Goal: Task Accomplishment & Management: Use online tool/utility

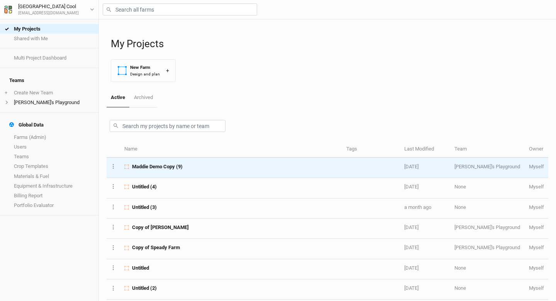
click at [154, 171] on td "Maddie Demo Copy (9)" at bounding box center [231, 168] width 222 height 20
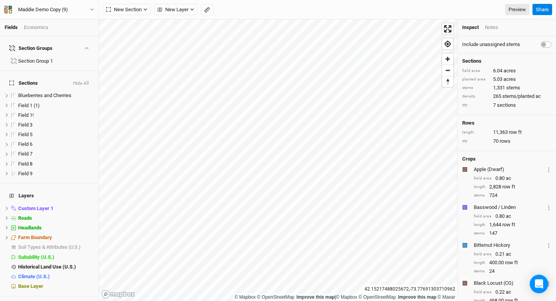
click at [38, 27] on div "Economics" at bounding box center [36, 27] width 24 height 7
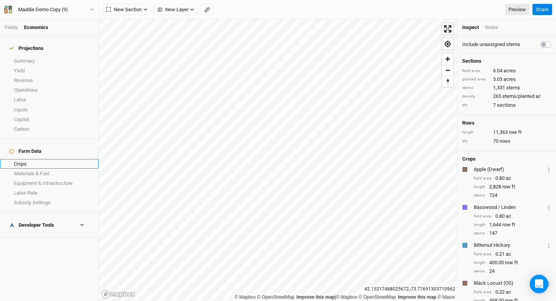
click at [22, 159] on link "Crops" at bounding box center [49, 164] width 99 height 10
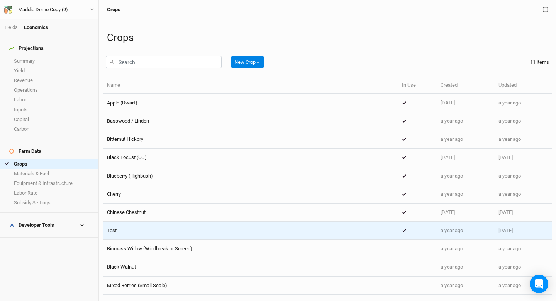
click at [116, 227] on div "Test" at bounding box center [112, 230] width 10 height 7
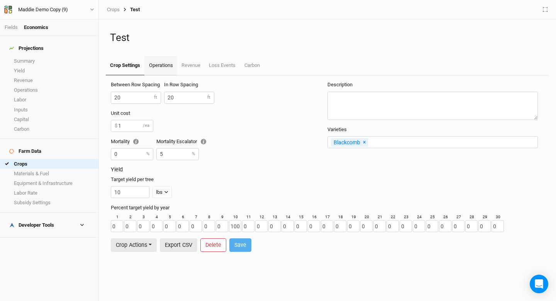
click at [161, 68] on link "Operations" at bounding box center [160, 65] width 32 height 19
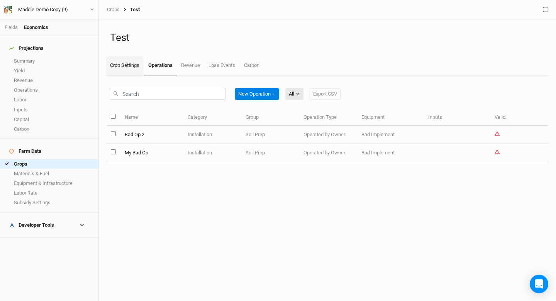
click at [125, 69] on link "Crop Settings" at bounding box center [125, 65] width 38 height 19
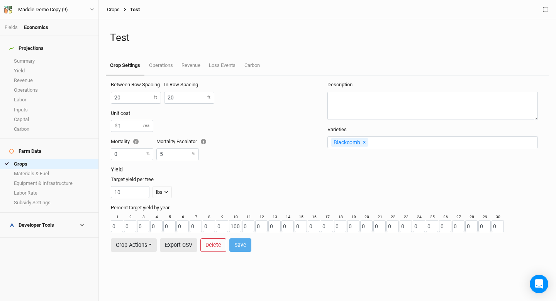
click at [116, 10] on link "Crops" at bounding box center [113, 10] width 13 height 6
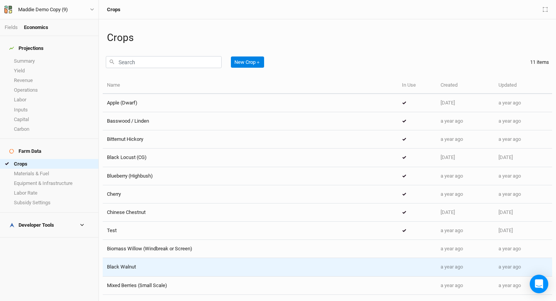
click at [123, 270] on div "Black Walnut" at bounding box center [121, 266] width 29 height 7
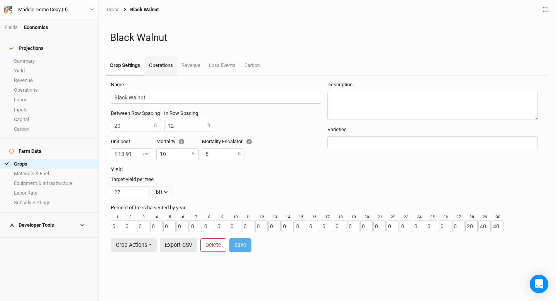
click at [170, 72] on link "Operations" at bounding box center [160, 65] width 32 height 19
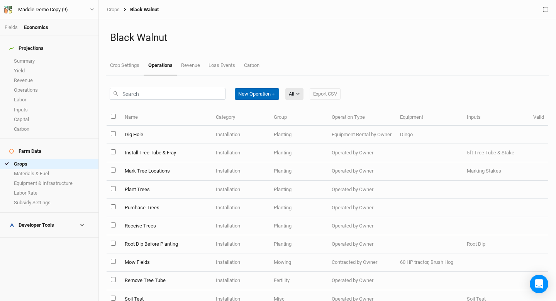
click at [258, 97] on button "New Operation ＋" at bounding box center [257, 94] width 44 height 12
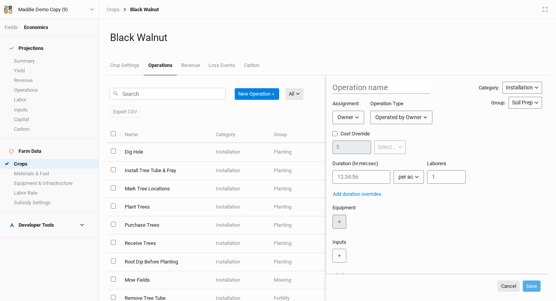
click at [340, 218] on button "＋" at bounding box center [340, 221] width 14 height 14
click at [346, 221] on input "text" at bounding box center [359, 221] width 53 height 14
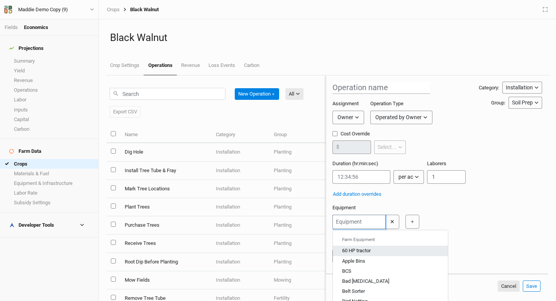
click at [351, 252] on div "60 HP tractor" at bounding box center [356, 250] width 29 height 7
type input "60 HP tractor"
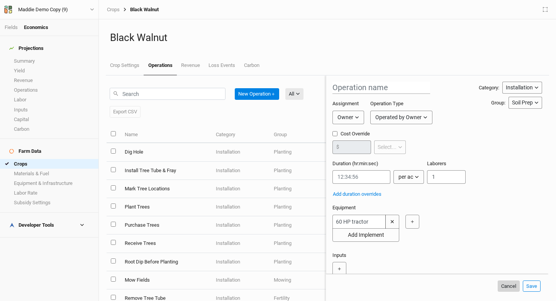
click at [508, 287] on button "Cancel" at bounding box center [509, 286] width 22 height 12
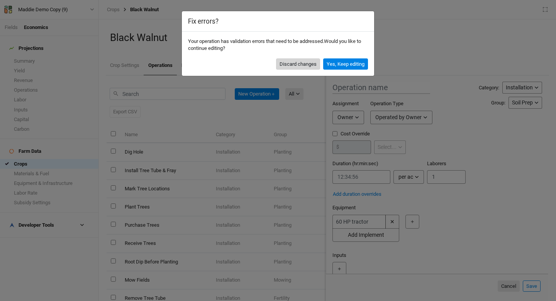
click at [308, 65] on button "Discard changes" at bounding box center [298, 64] width 44 height 12
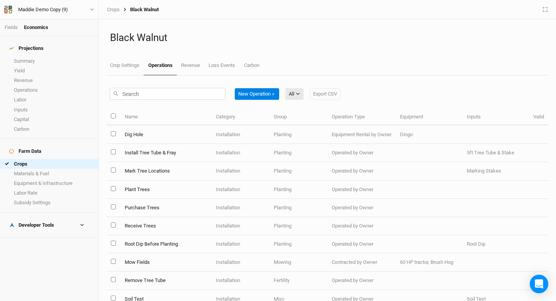
click at [112, 12] on div "Crops Black Walnut" at bounding box center [328, 10] width 450 height 10
click at [113, 10] on link "Crops" at bounding box center [113, 10] width 13 height 6
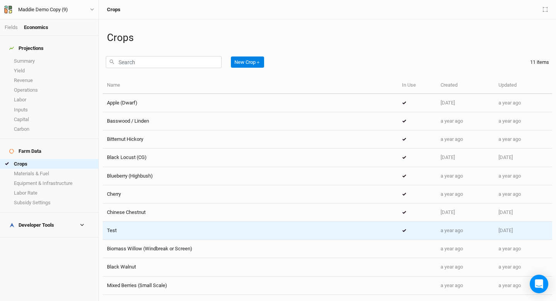
click at [134, 229] on div "Test" at bounding box center [250, 230] width 287 height 7
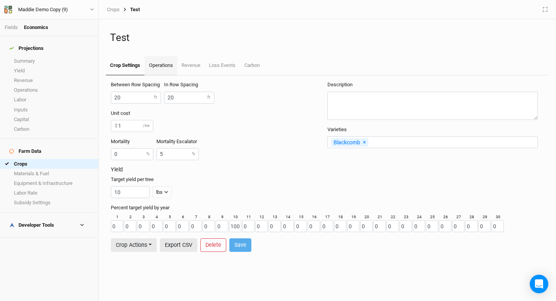
click at [163, 63] on link "Operations" at bounding box center [160, 65] width 32 height 19
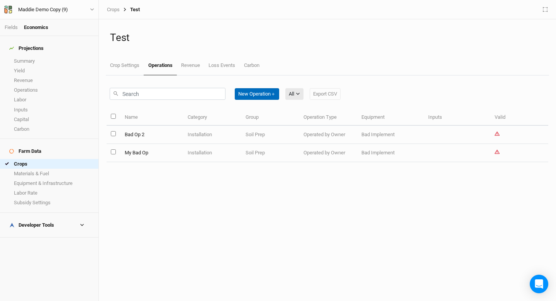
click at [256, 94] on button "New Operation ＋" at bounding box center [257, 94] width 44 height 12
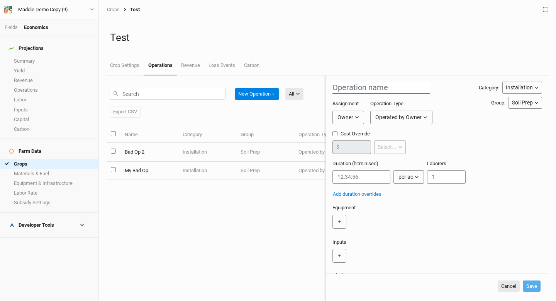
click at [347, 91] on input "text" at bounding box center [382, 88] width 98 height 12
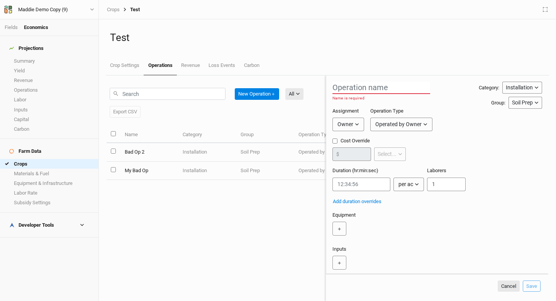
click at [292, 113] on div "New Operation ＋ All All Installation Export CSV" at bounding box center [216, 103] width 213 height 36
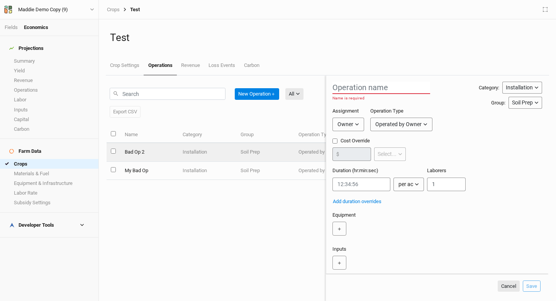
click at [238, 150] on td "Soil Prep" at bounding box center [265, 152] width 58 height 18
type input "Bad Op 2"
checkbox input "true"
type input "1"
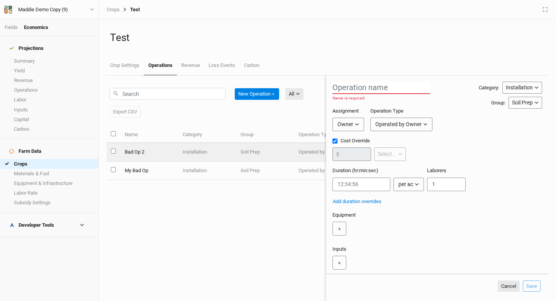
type input "1"
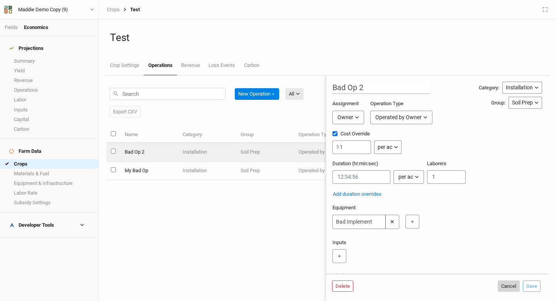
click at [510, 284] on button "Cancel" at bounding box center [509, 286] width 22 height 12
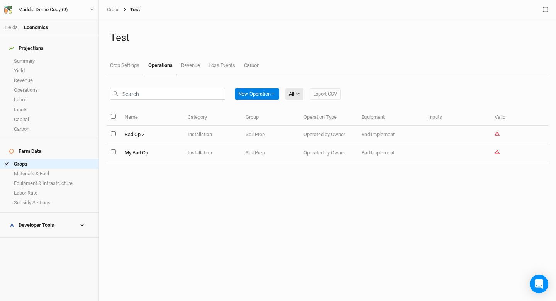
click at [113, 115] on input "select all items" at bounding box center [113, 116] width 5 height 5
checkbox input "true"
click at [315, 92] on button "Edit 2 Operations" at bounding box center [307, 94] width 44 height 12
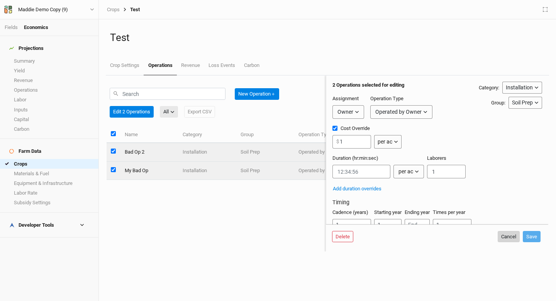
click at [511, 236] on button "Cancel" at bounding box center [509, 237] width 22 height 12
checkbox input "false"
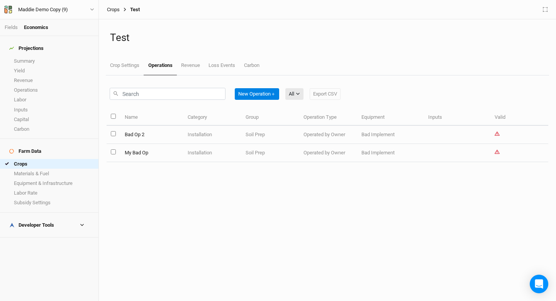
click at [116, 10] on link "Crops" at bounding box center [113, 10] width 13 height 6
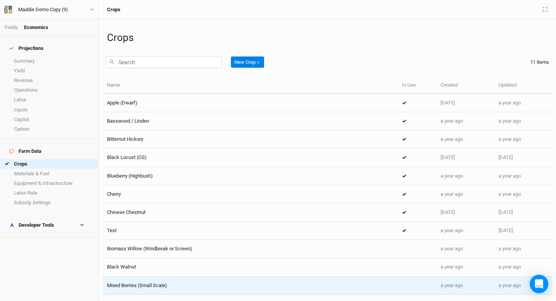
click at [121, 285] on span "Mixed Berries (Small Scale)" at bounding box center [137, 285] width 60 height 6
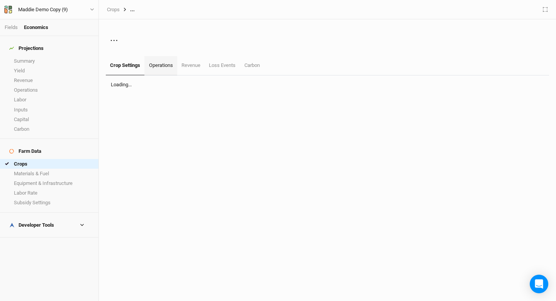
click at [156, 68] on link "Operations" at bounding box center [160, 65] width 32 height 19
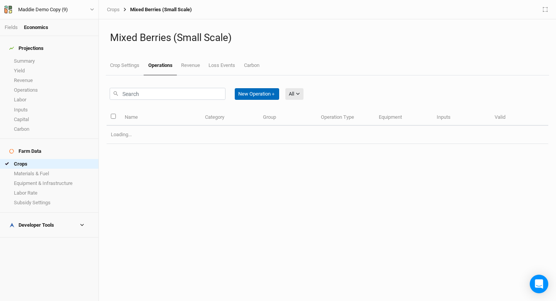
click at [245, 89] on button "New Operation ＋" at bounding box center [257, 94] width 44 height 12
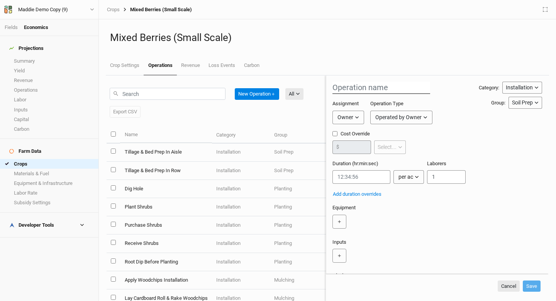
click at [364, 90] on input "text" at bounding box center [382, 88] width 98 height 12
type input "Test"
click at [359, 177] on input "string" at bounding box center [362, 177] width 58 height 14
type input "1:0:0"
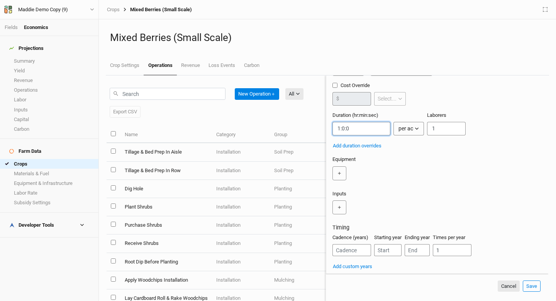
scroll to position [45, 0]
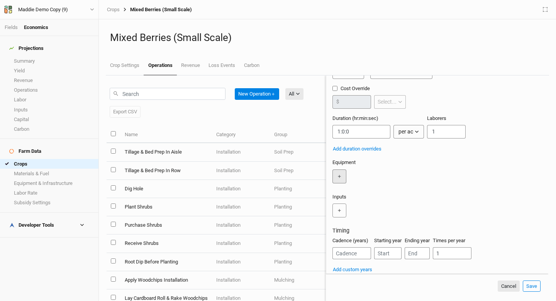
click at [336, 175] on button "＋" at bounding box center [340, 176] width 14 height 14
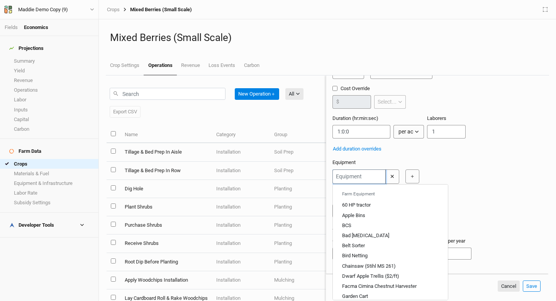
click at [354, 175] on input "text" at bounding box center [359, 176] width 53 height 14
click at [357, 204] on div "60 HP tractor" at bounding box center [356, 204] width 29 height 7
type input "60 HP tractor"
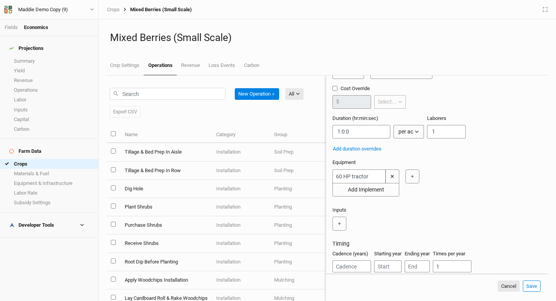
scroll to position [64, 0]
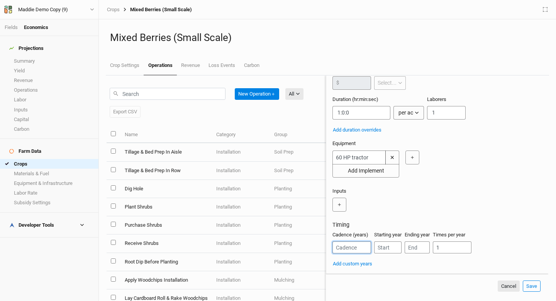
click at [353, 248] on input "number" at bounding box center [352, 247] width 39 height 12
type input "1"
click at [530, 286] on button "Save" at bounding box center [532, 286] width 18 height 12
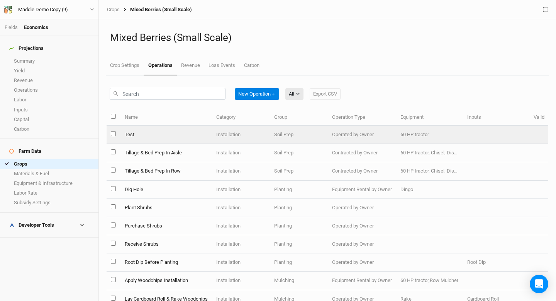
click at [161, 134] on td "Test" at bounding box center [166, 135] width 92 height 18
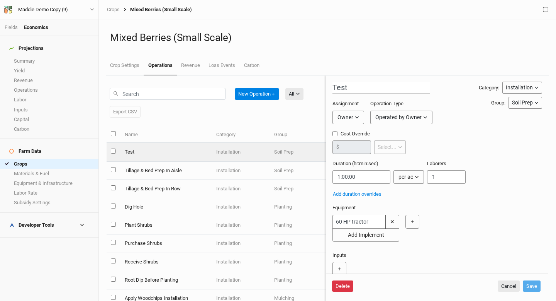
click at [346, 281] on button "Delete" at bounding box center [342, 286] width 21 height 12
click at [403, 282] on button "Delete" at bounding box center [401, 286] width 21 height 12
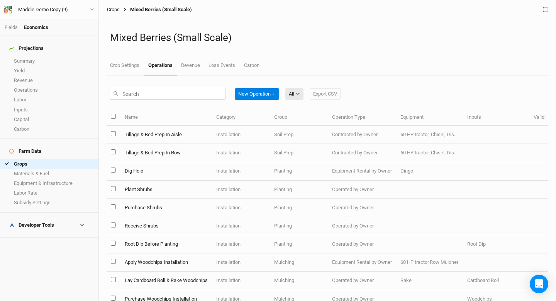
click at [110, 8] on link "Crops" at bounding box center [113, 10] width 13 height 6
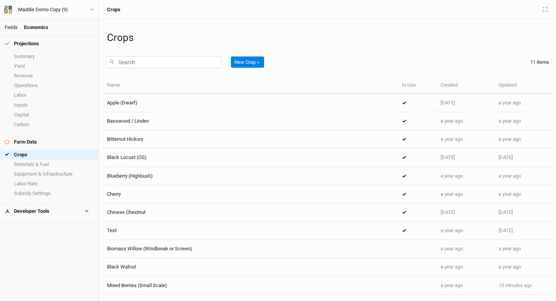
click at [9, 27] on link "Fields" at bounding box center [11, 27] width 13 height 6
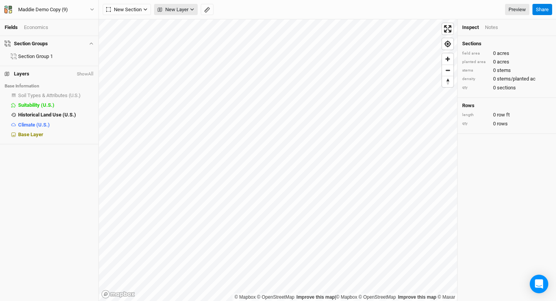
click at [168, 8] on span "New Layer" at bounding box center [173, 10] width 31 height 8
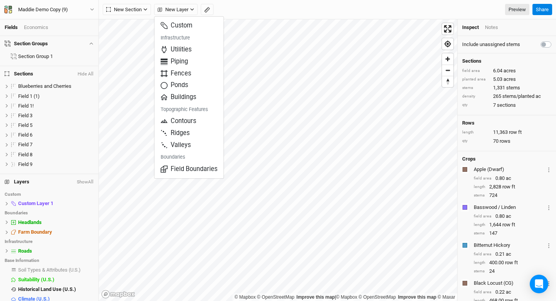
click at [238, 10] on div "New Section Grid Line Keyline Beta Upload New Layer Preview" at bounding box center [316, 10] width 427 height 12
